Goal: Task Accomplishment & Management: Complete application form

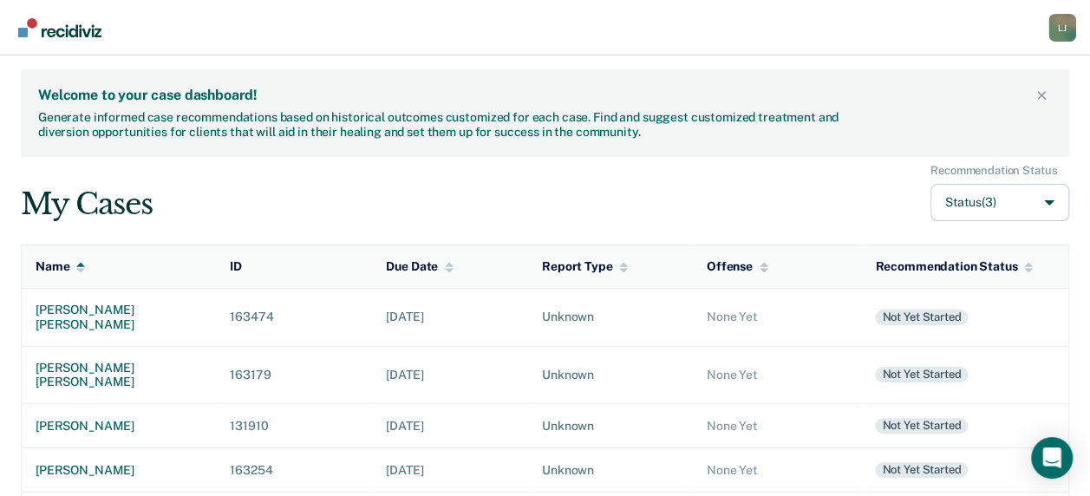
click at [452, 216] on div "My Cases Recommendation Status Status (3)" at bounding box center [545, 193] width 1048 height 58
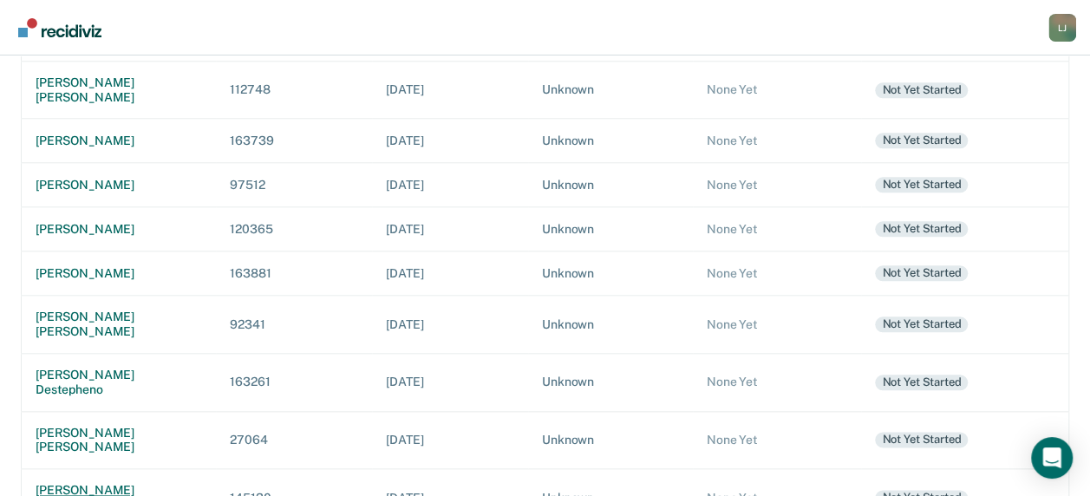
click at [87, 483] on div "[PERSON_NAME] [PERSON_NAME]" at bounding box center [119, 497] width 166 height 29
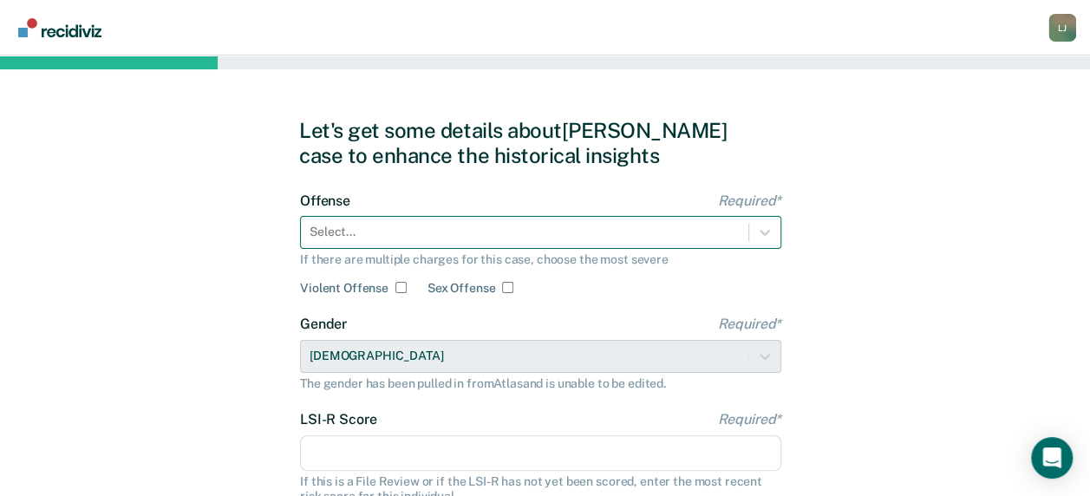
click at [592, 238] on div "Select..." at bounding box center [540, 232] width 481 height 33
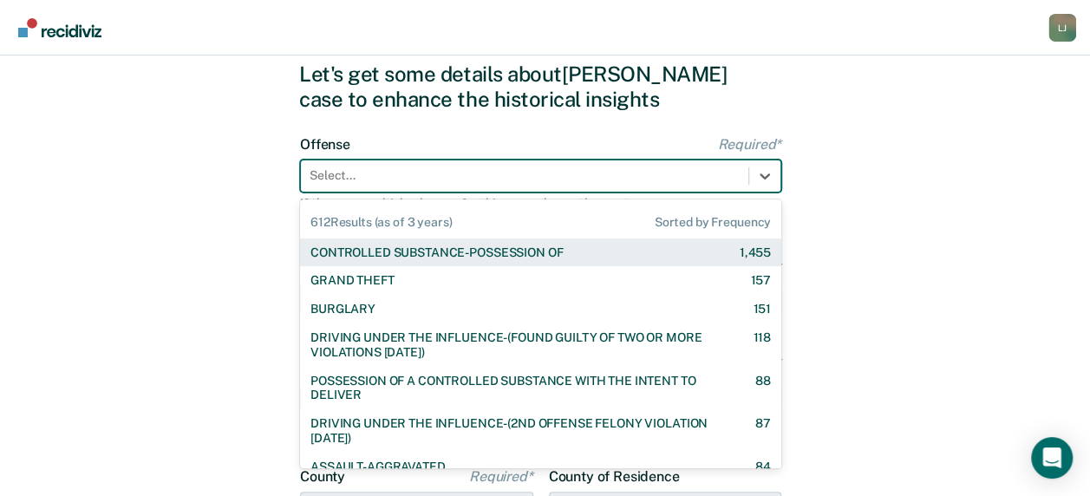
scroll to position [62, 0]
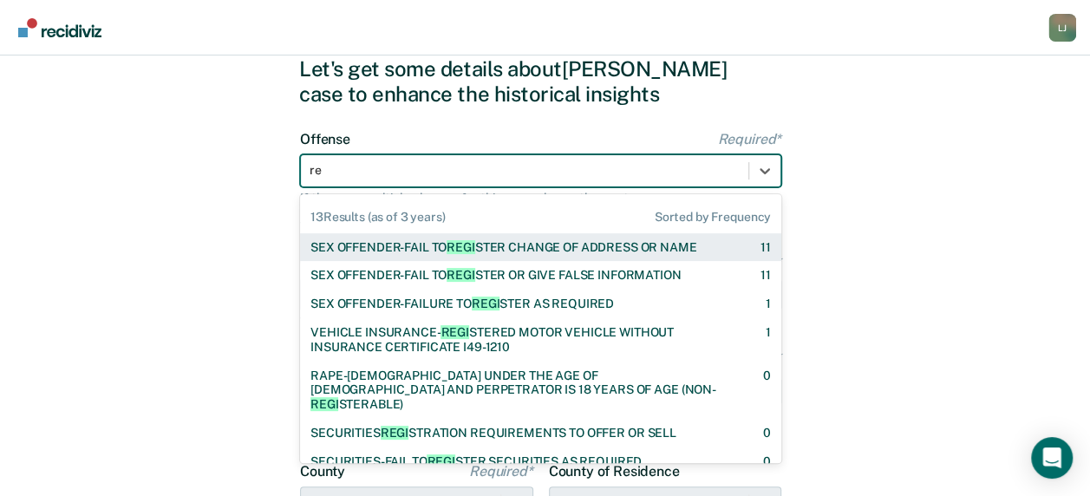
type input "r"
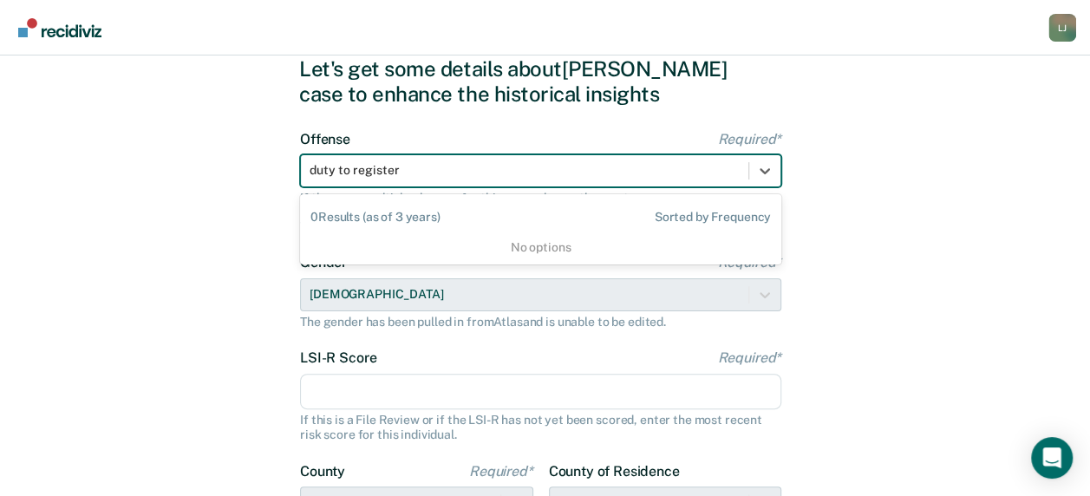
type input "duty to register"
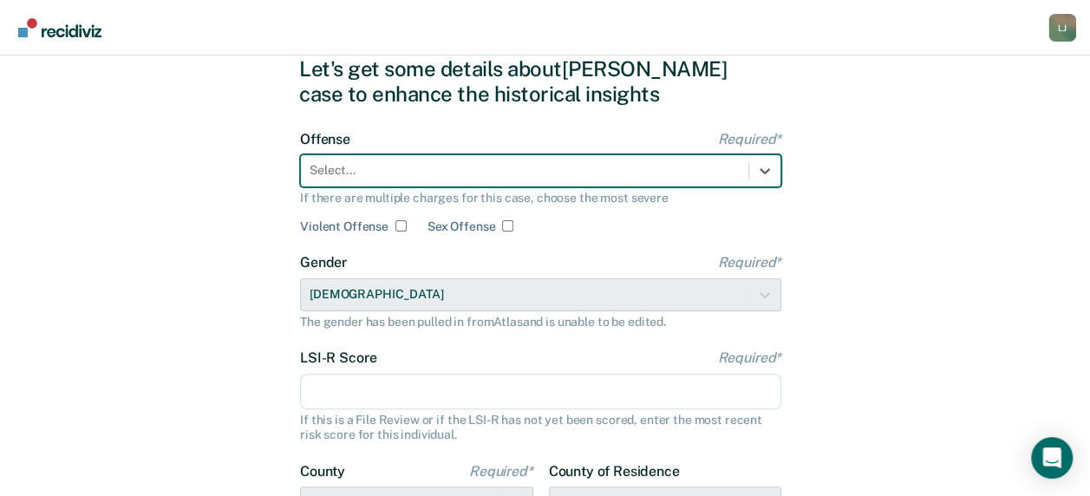
drag, startPoint x: 496, startPoint y: 172, endPoint x: 431, endPoint y: 175, distance: 65.1
click at [431, 175] on div at bounding box center [524, 170] width 430 height 18
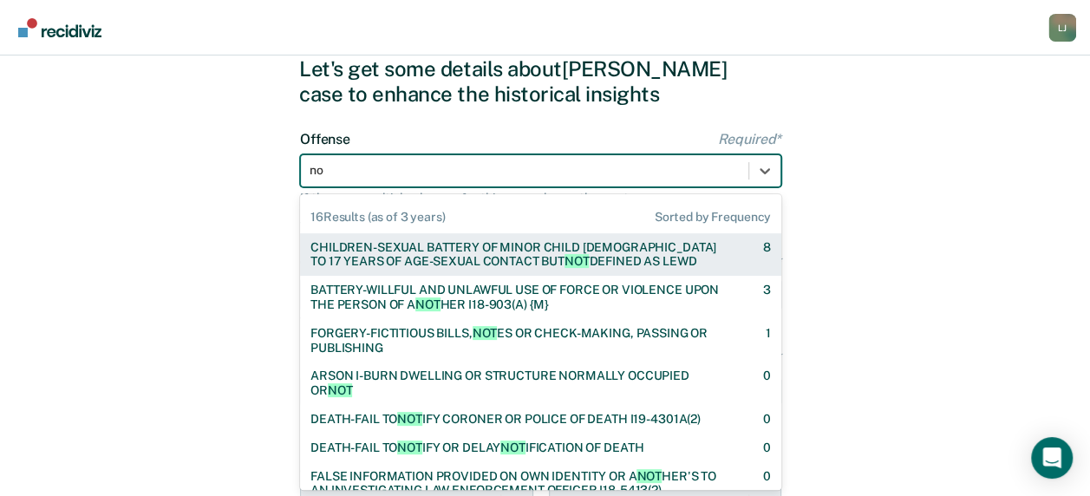
type input "n"
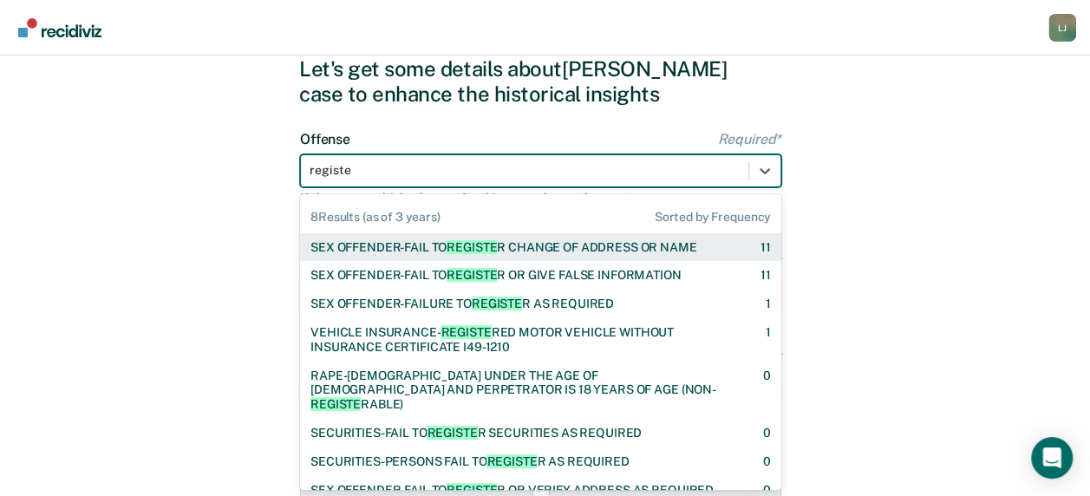
type input "register"
click at [540, 248] on div "SEX OFFENDER-FAIL TO REGISTER CHANGE OF ADDRESS OR NAME" at bounding box center [502, 247] width 384 height 15
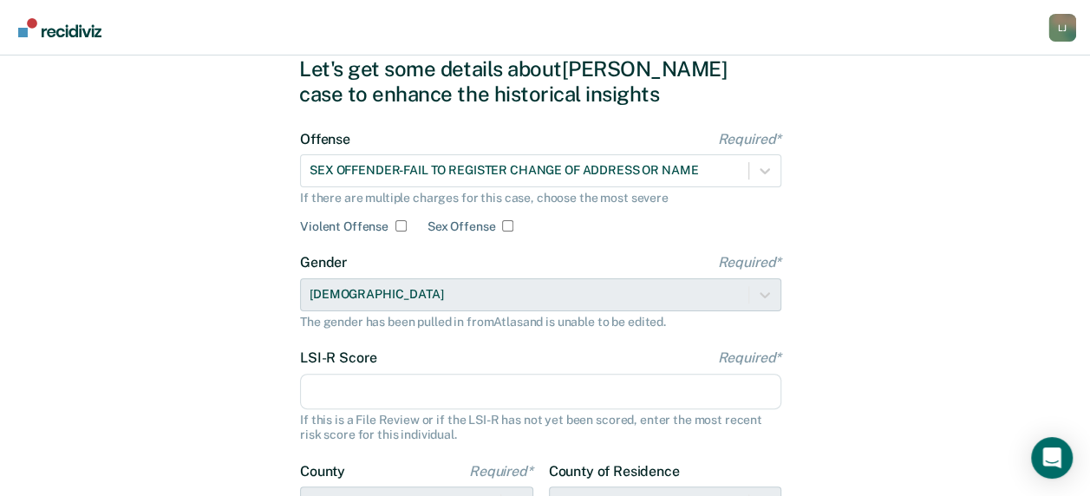
click at [506, 226] on input "Sex Offense" at bounding box center [507, 225] width 11 height 11
checkbox input "true"
click at [393, 399] on input "LSI-R Score Required*" at bounding box center [540, 392] width 481 height 36
click at [675, 398] on input "LSI-R Score Required*" at bounding box center [540, 392] width 481 height 36
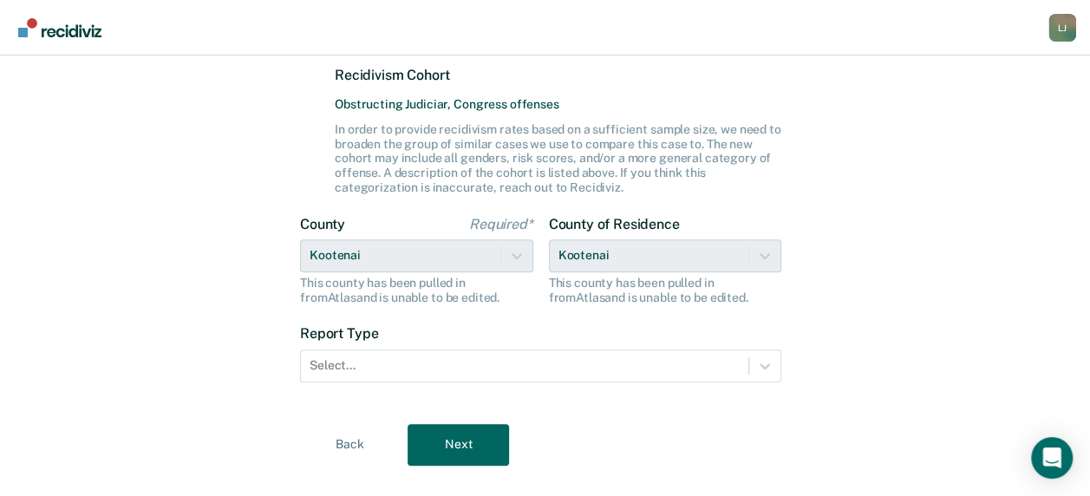
scroll to position [489, 0]
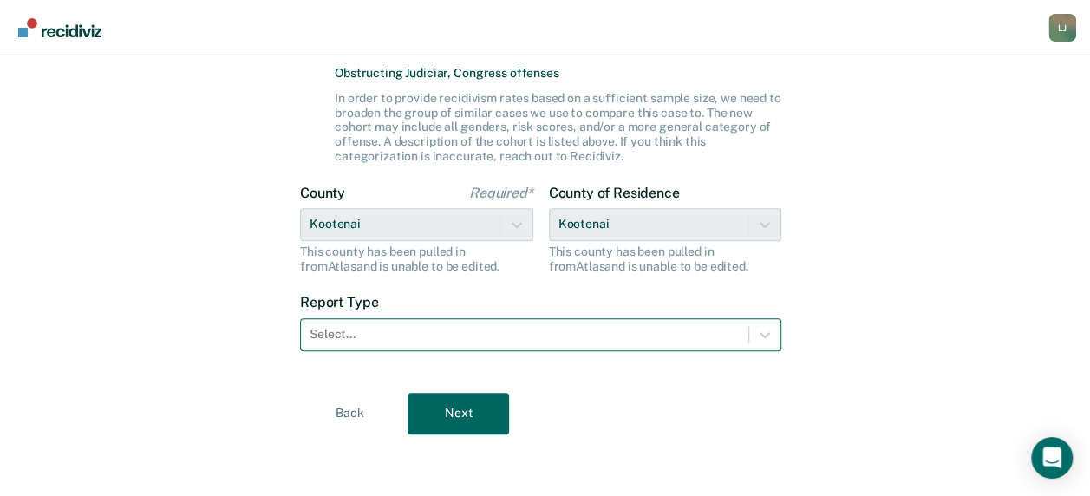
type input "29"
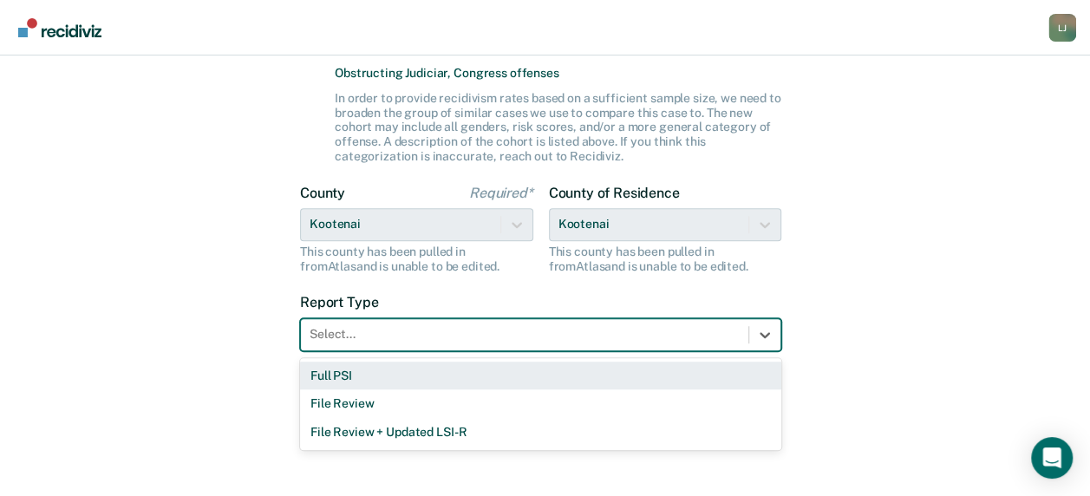
click at [400, 330] on div at bounding box center [524, 334] width 430 height 18
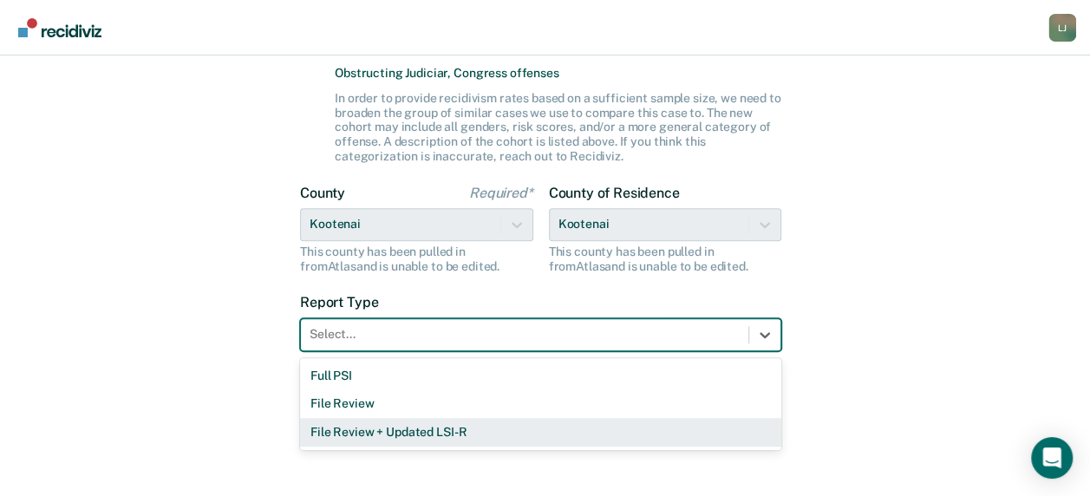
click at [430, 432] on div "File Review + Updated LSI-R" at bounding box center [540, 432] width 481 height 29
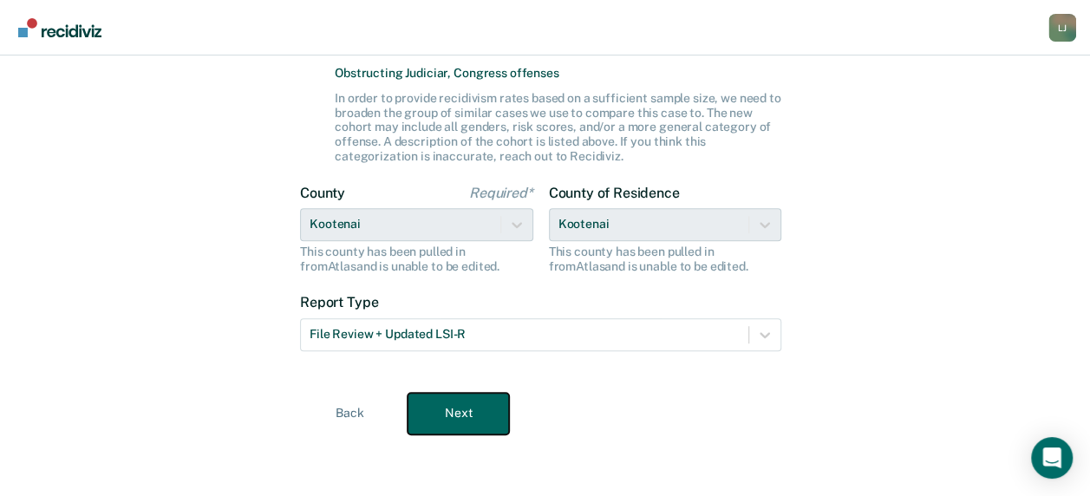
click at [480, 411] on button "Next" at bounding box center [457, 414] width 101 height 42
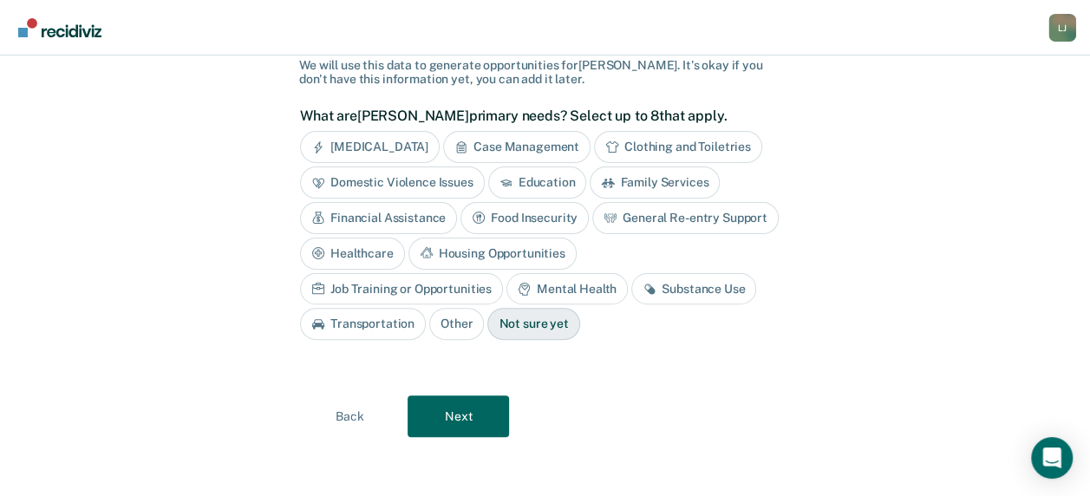
click at [544, 144] on div "Case Management" at bounding box center [516, 147] width 147 height 32
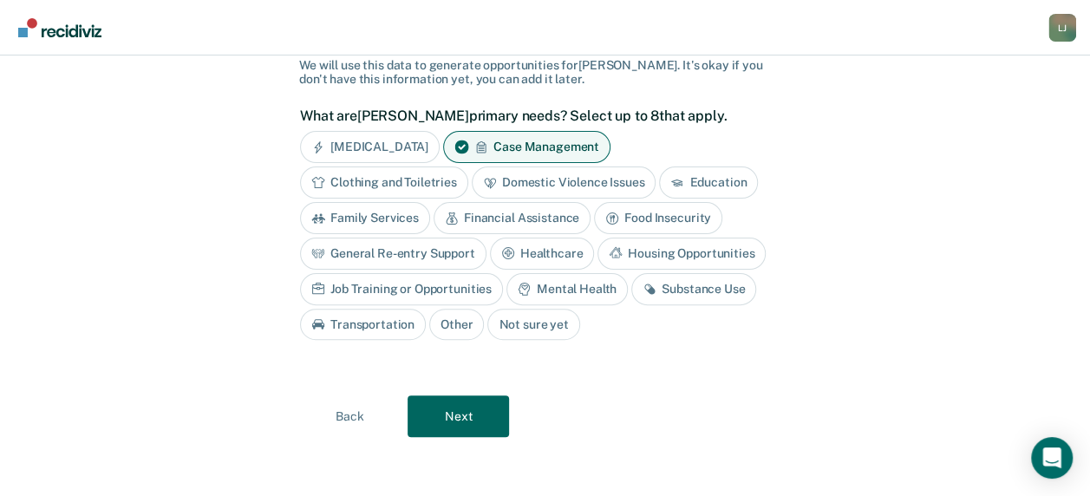
click at [556, 218] on div "Financial Assistance" at bounding box center [511, 218] width 157 height 32
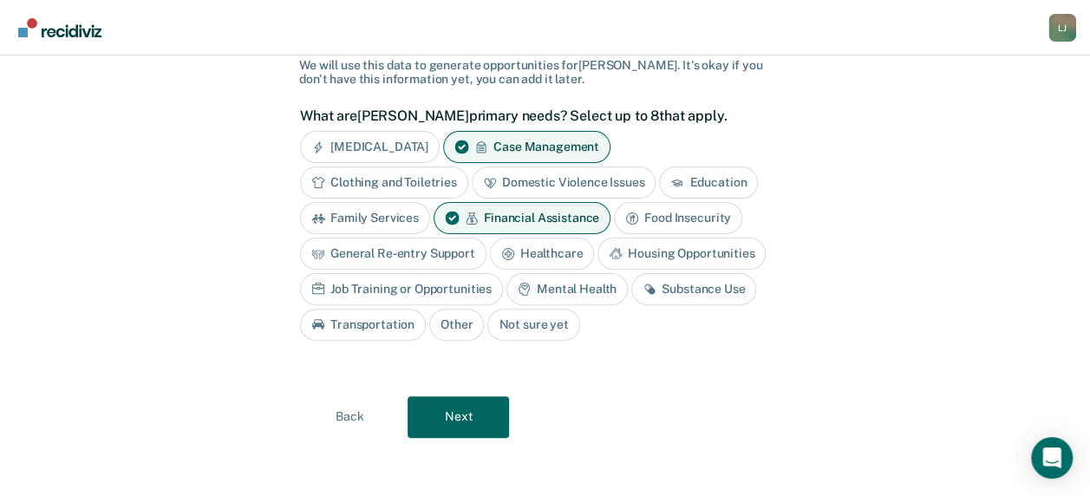
click at [662, 214] on div "Food Insecurity" at bounding box center [678, 218] width 128 height 32
click at [444, 254] on div "General Re-entry Support" at bounding box center [393, 253] width 186 height 32
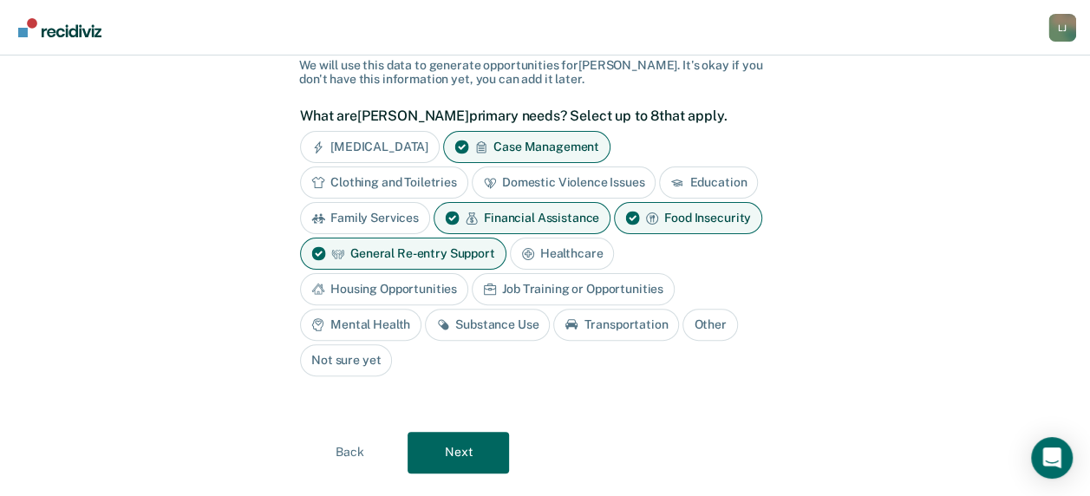
click at [468, 273] on div "Housing Opportunities" at bounding box center [384, 289] width 168 height 32
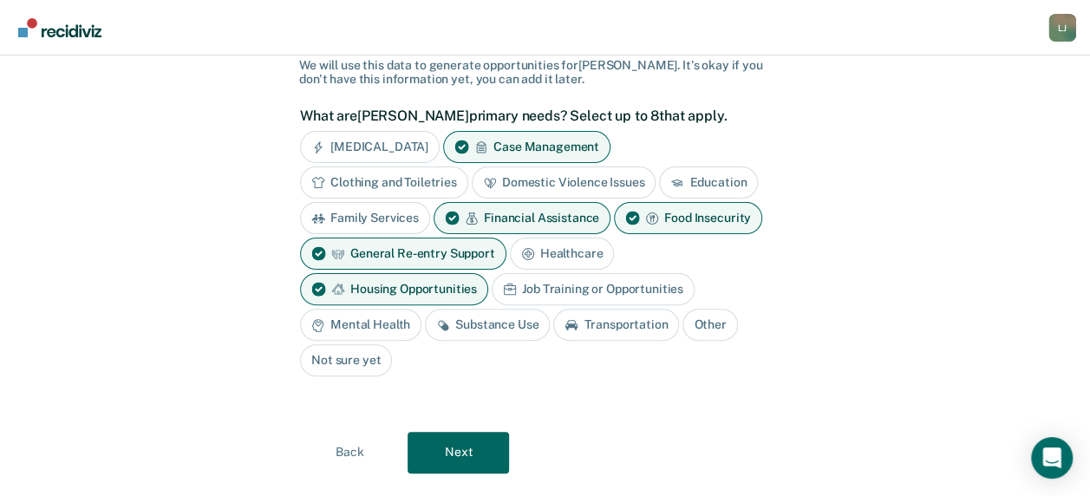
click at [633, 315] on div "Transportation" at bounding box center [616, 325] width 126 height 32
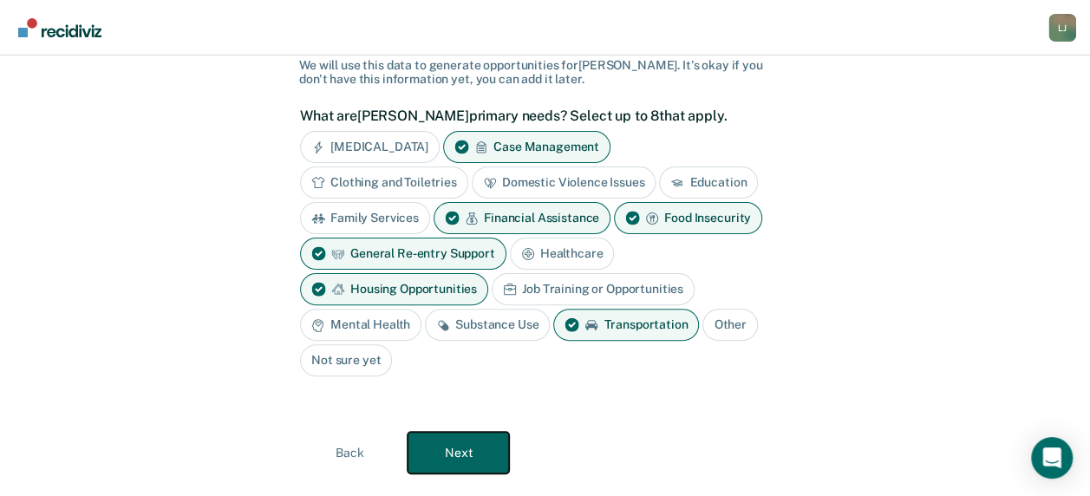
click at [449, 433] on button "Next" at bounding box center [457, 453] width 101 height 42
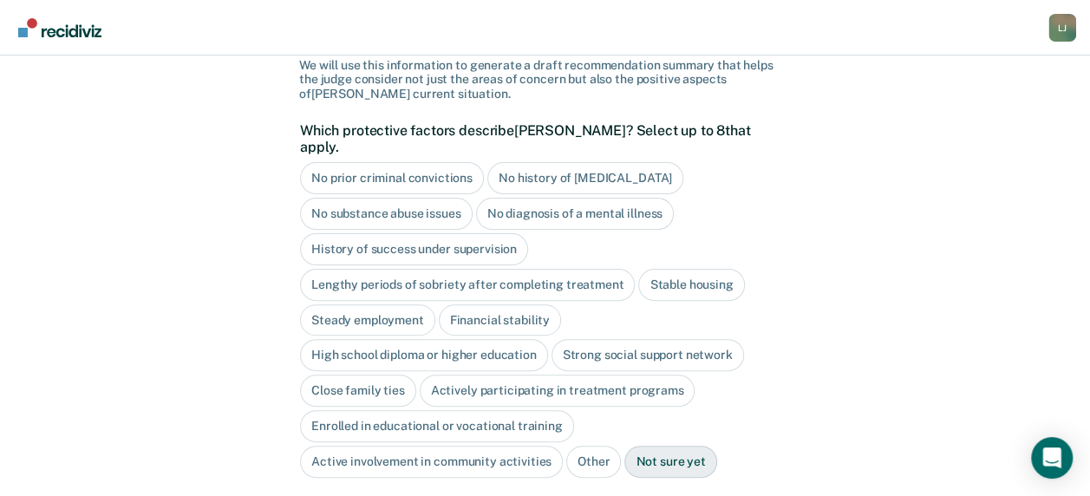
scroll to position [204, 0]
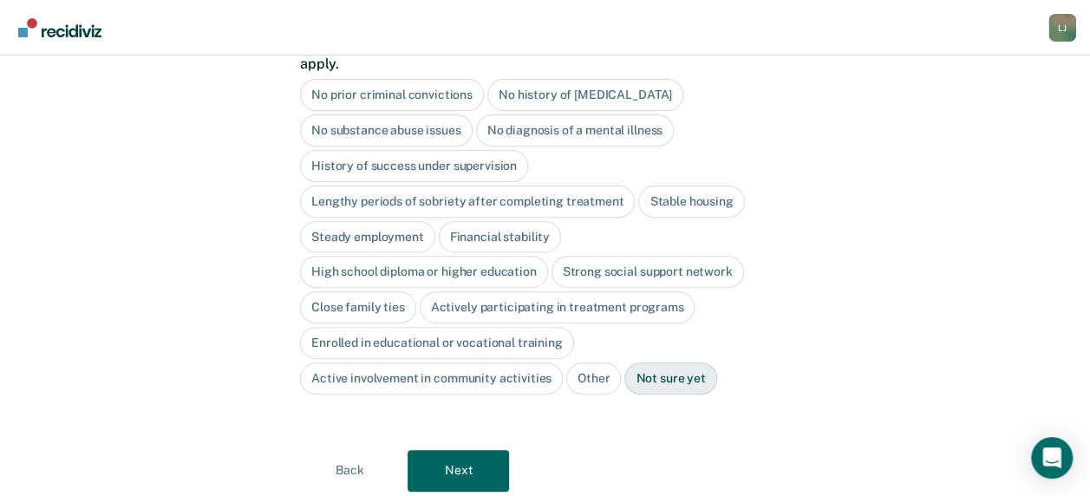
click at [430, 256] on div "High school diploma or higher education" at bounding box center [424, 272] width 248 height 32
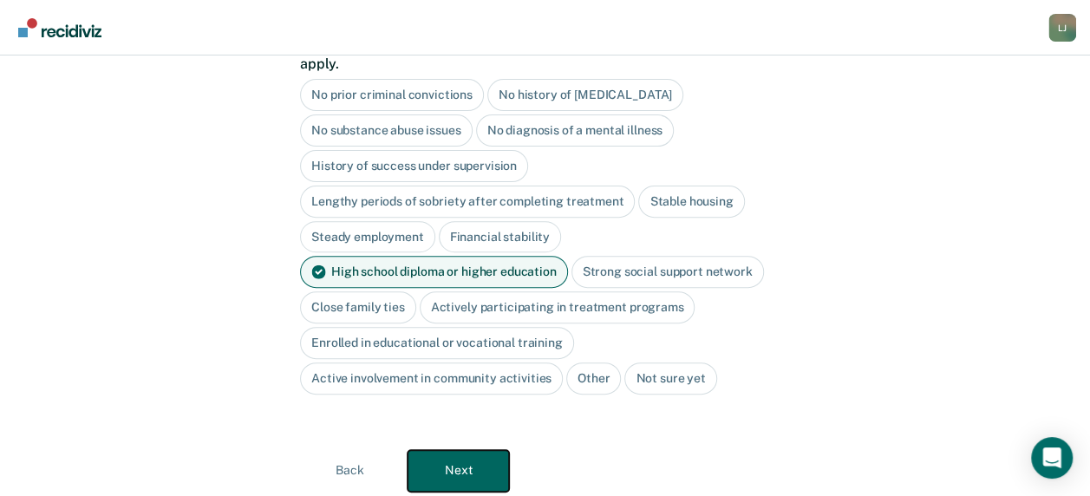
click at [478, 450] on button "Next" at bounding box center [457, 471] width 101 height 42
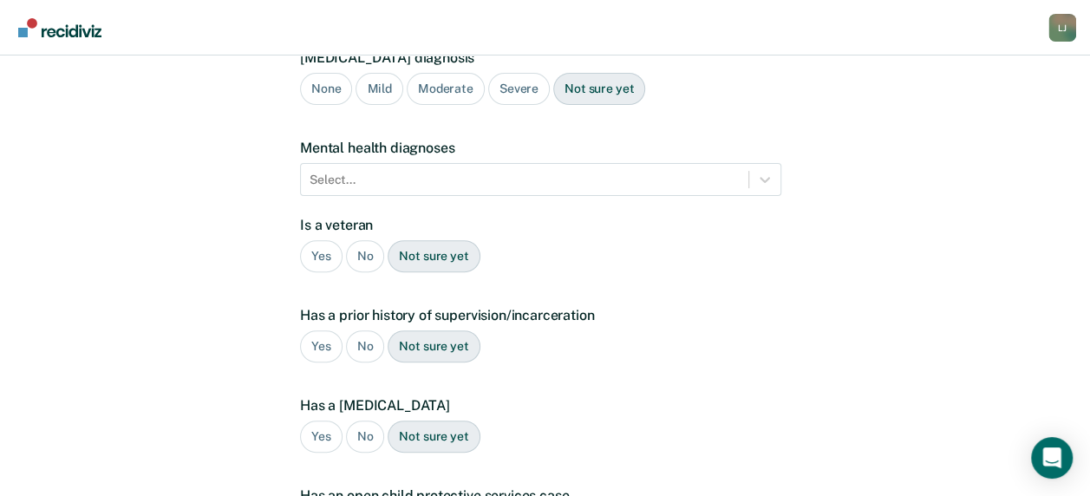
scroll to position [435, 0]
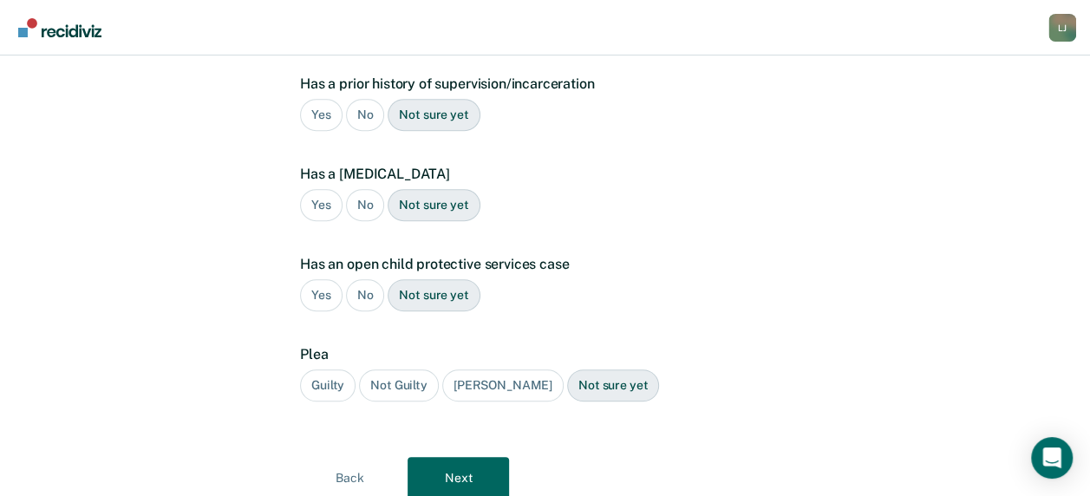
click at [319, 99] on div "Yes" at bounding box center [321, 115] width 42 height 32
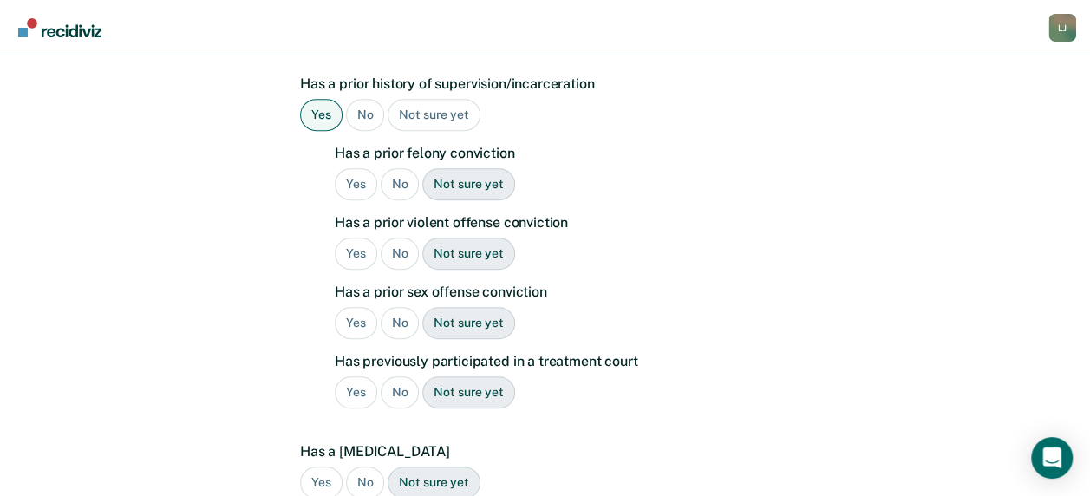
click at [358, 168] on div "Yes" at bounding box center [356, 184] width 42 height 32
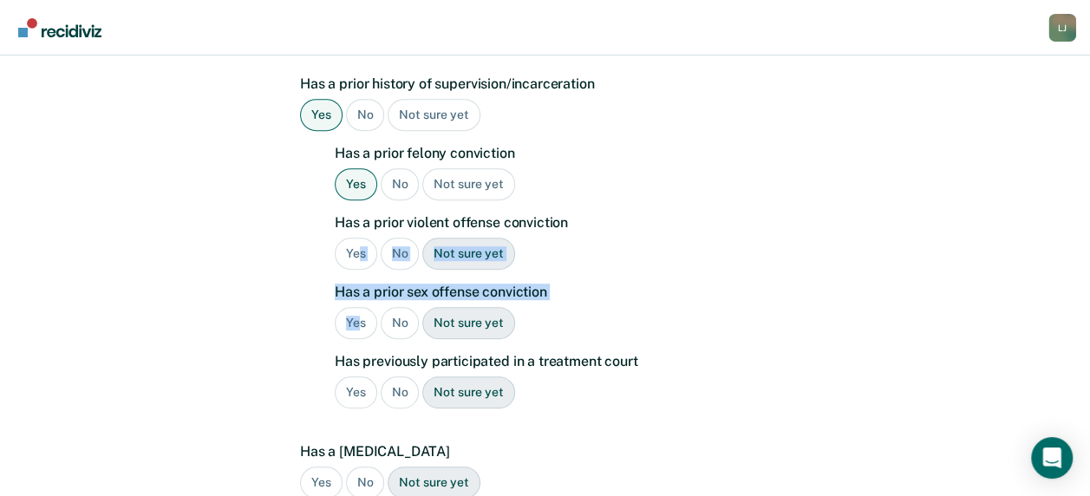
drag, startPoint x: 357, startPoint y: 224, endPoint x: 355, endPoint y: 293, distance: 69.4
click at [355, 293] on div "Has a prior felony conviction Yes No Not sure yet Has a prior violent offense c…" at bounding box center [558, 283] width 446 height 277
click at [355, 307] on div "Yes" at bounding box center [356, 323] width 42 height 32
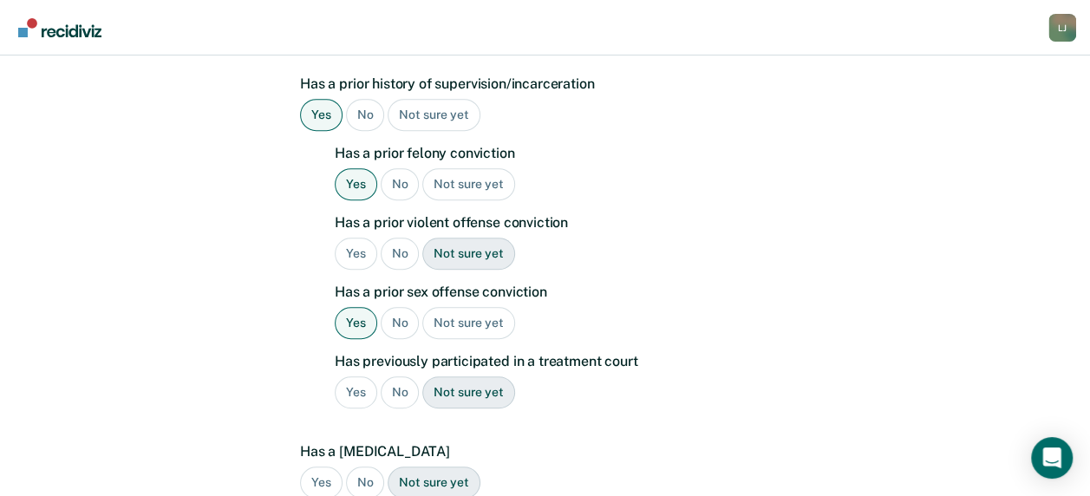
click at [397, 376] on div "No" at bounding box center [400, 392] width 39 height 32
click at [362, 466] on div "No" at bounding box center [365, 482] width 39 height 32
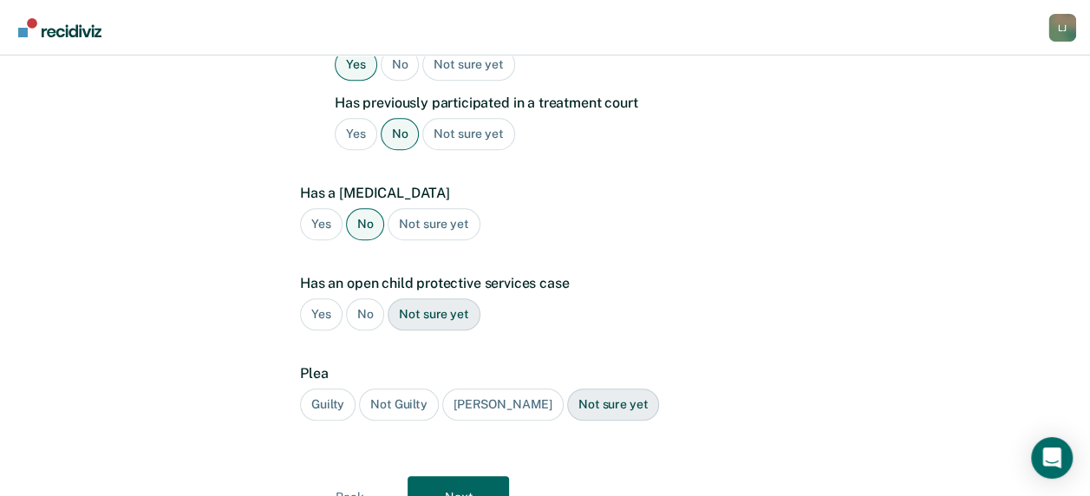
scroll to position [746, 0]
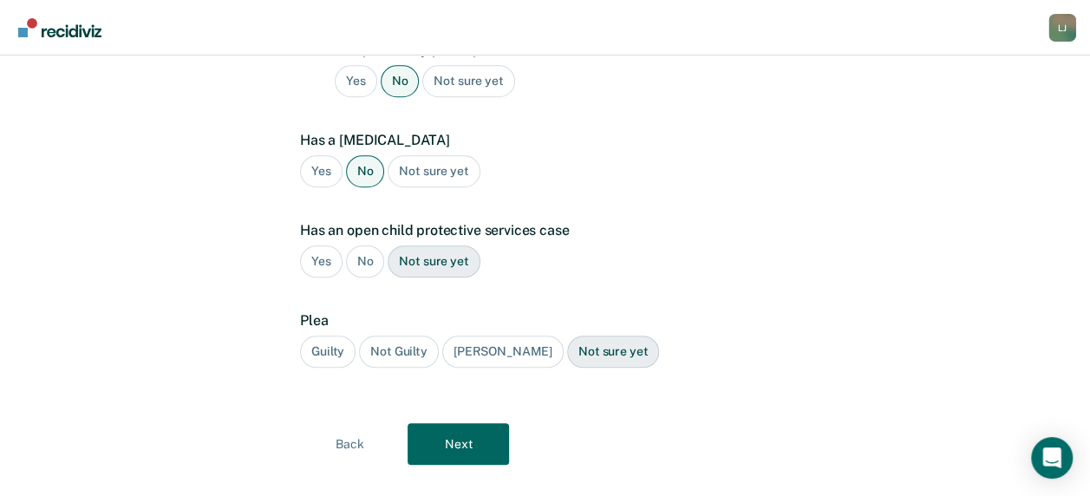
click at [357, 245] on div "No" at bounding box center [365, 261] width 39 height 32
click at [324, 335] on div "Guilty" at bounding box center [327, 351] width 55 height 32
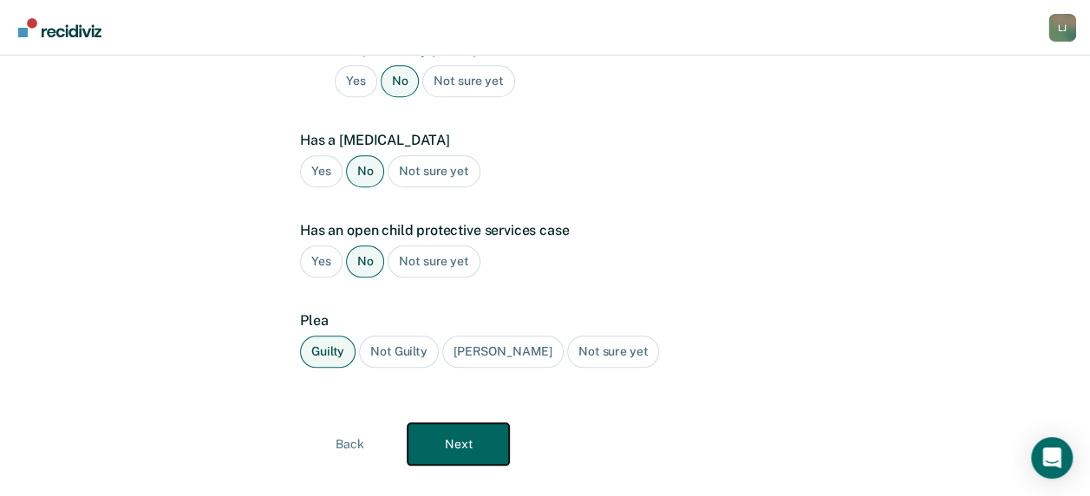
click at [433, 423] on button "Next" at bounding box center [457, 444] width 101 height 42
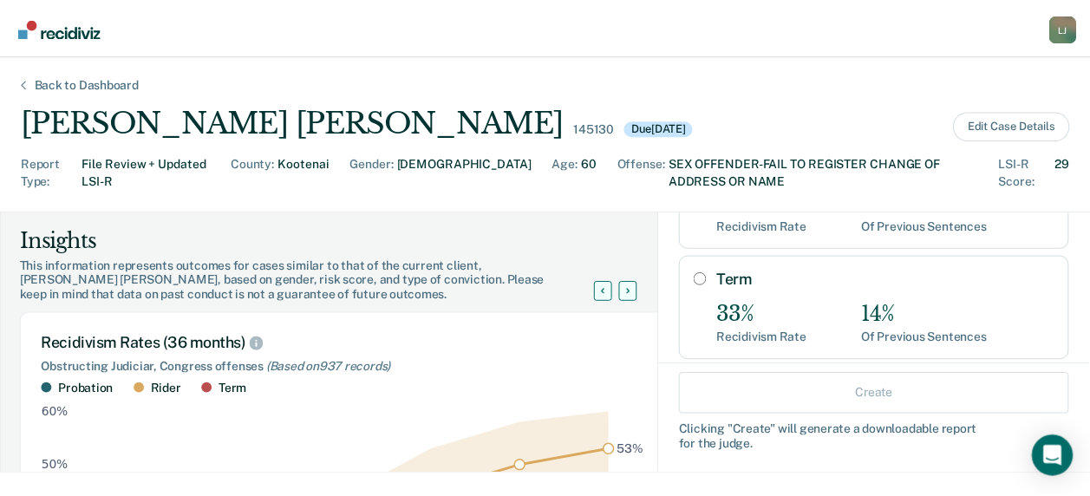
scroll to position [277, 0]
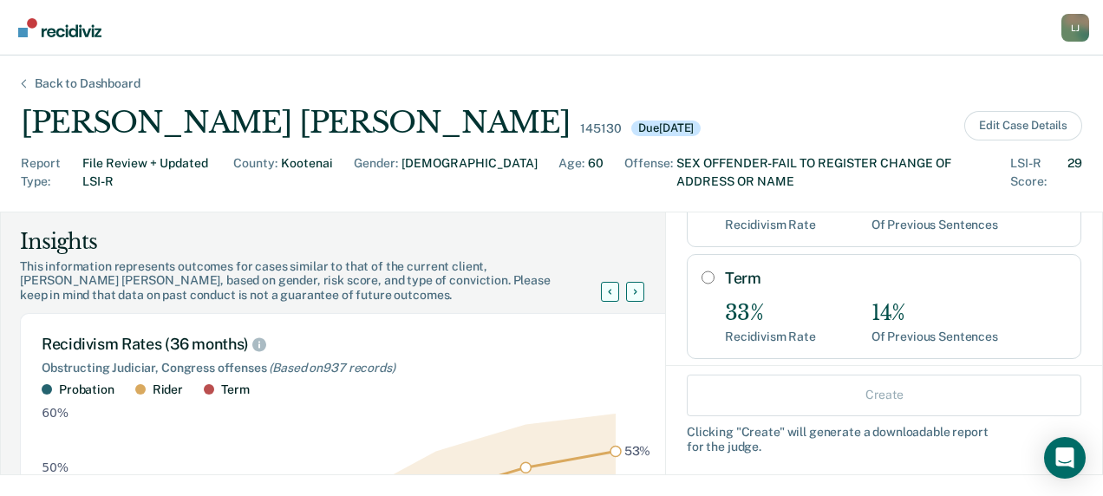
click at [701, 270] on input "Term" at bounding box center [707, 277] width 13 height 14
radio input "true"
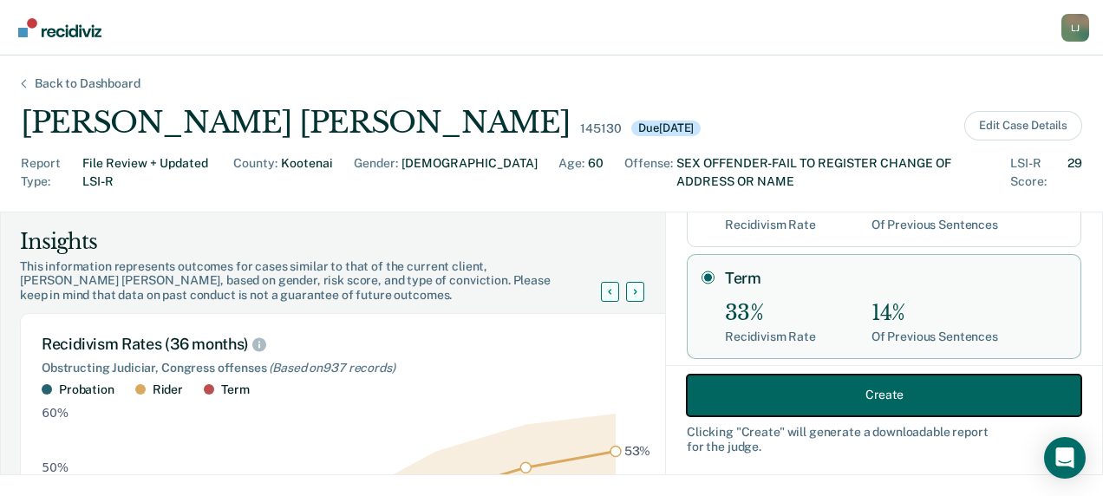
click at [864, 392] on button "Create" at bounding box center [883, 395] width 394 height 42
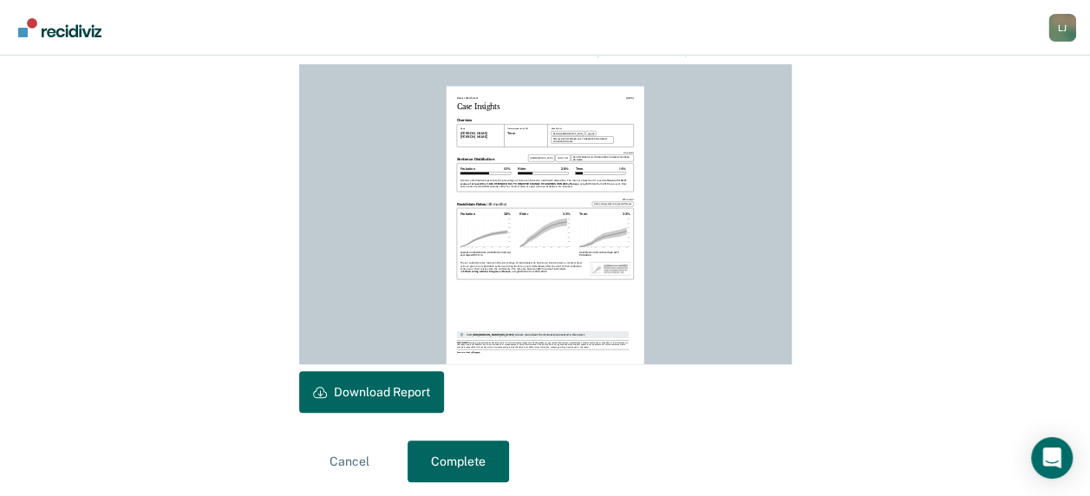
scroll to position [492, 0]
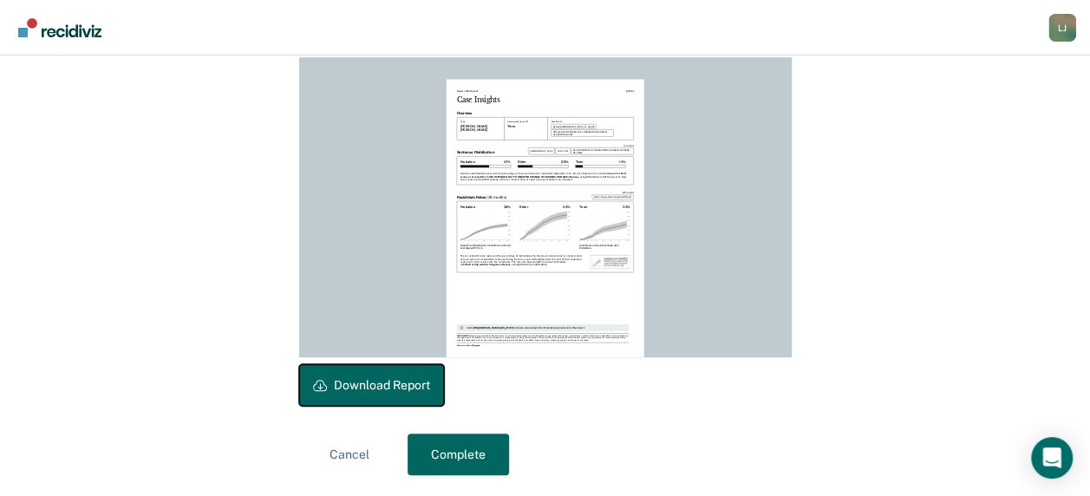
click at [407, 390] on button "Download Report" at bounding box center [371, 385] width 145 height 42
